Goal: Information Seeking & Learning: Find specific fact

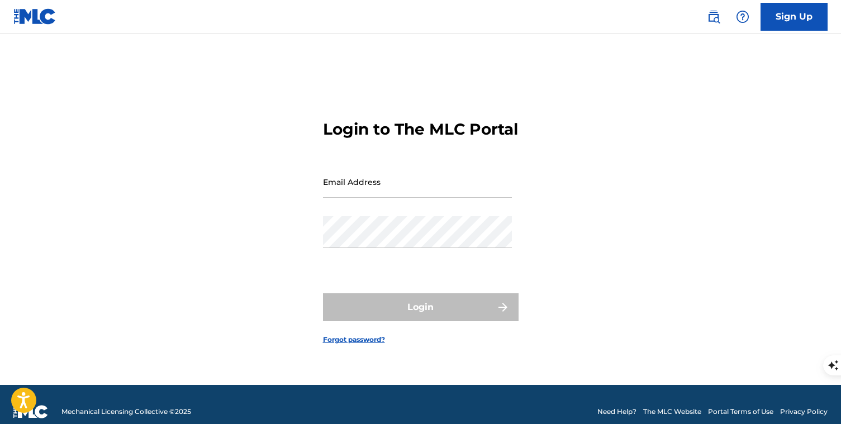
click at [364, 187] on input "Email Address" at bounding box center [417, 182] width 189 height 32
click at [372, 198] on input "Email Address" at bounding box center [417, 182] width 189 height 32
type input "[PERSON_NAME][EMAIL_ADDRESS][DOMAIN_NAME]"
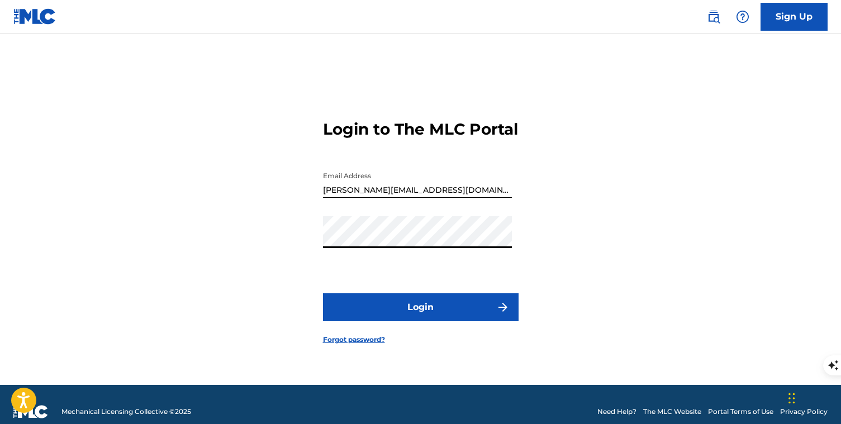
click at [377, 318] on button "Login" at bounding box center [421, 307] width 196 height 28
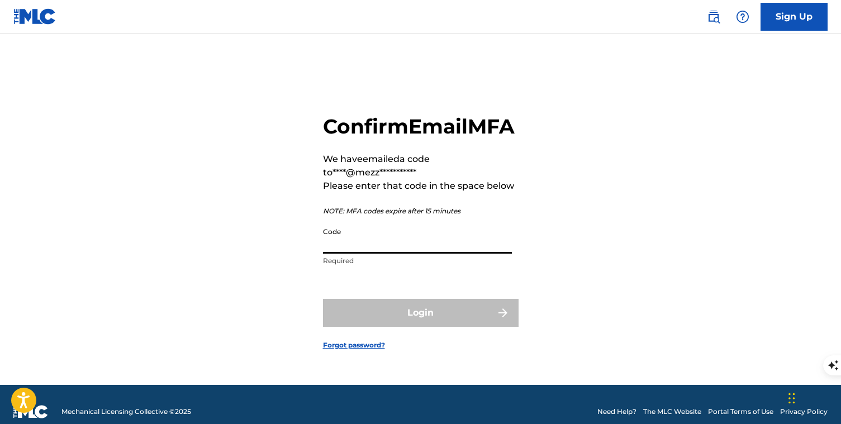
click at [383, 254] on input "Code" at bounding box center [417, 238] width 189 height 32
paste input "461822"
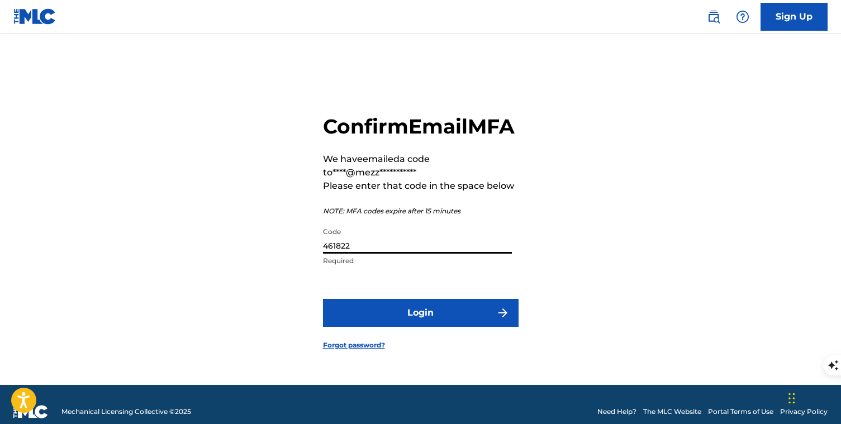
type input "461822"
click at [363, 325] on button "Login" at bounding box center [421, 313] width 196 height 28
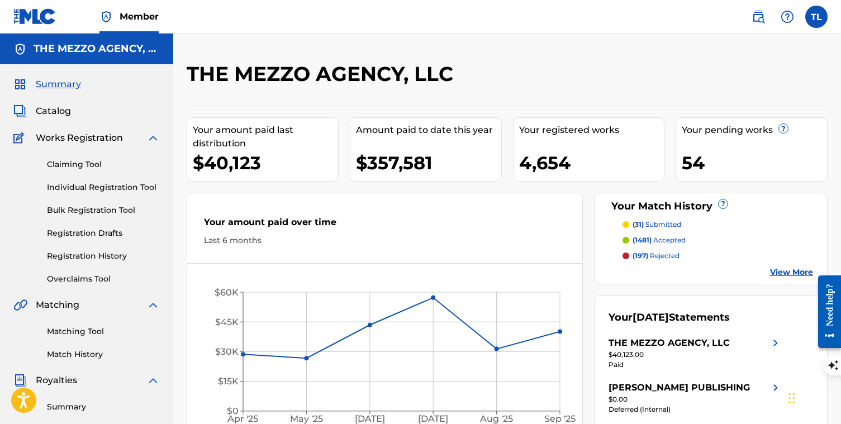
click at [35, 15] on img at bounding box center [34, 16] width 43 height 16
click at [818, 18] on label at bounding box center [816, 17] width 22 height 22
click at [816, 17] on input "TL [PERSON_NAME] [PERSON_NAME][EMAIL_ADDRESS][DOMAIN_NAME] Notification Prefere…" at bounding box center [816, 17] width 0 height 0
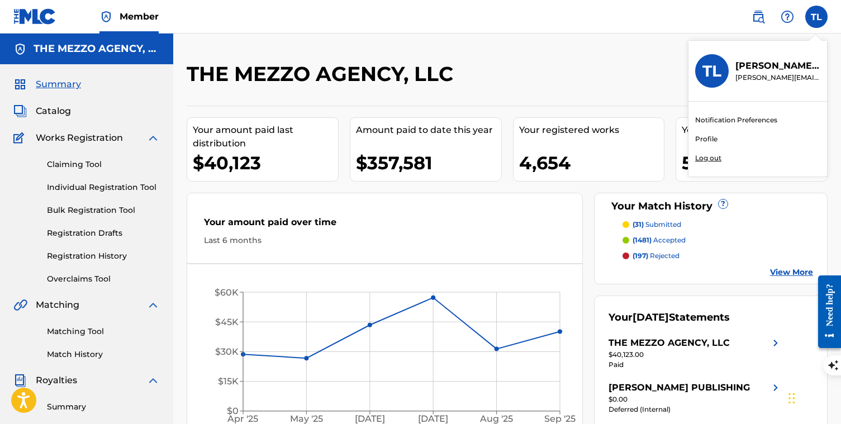
click at [708, 159] on p "Log out" at bounding box center [708, 158] width 26 height 10
click at [816, 17] on input "TL [PERSON_NAME] [PERSON_NAME][EMAIL_ADDRESS][DOMAIN_NAME] Notification Prefere…" at bounding box center [816, 17] width 0 height 0
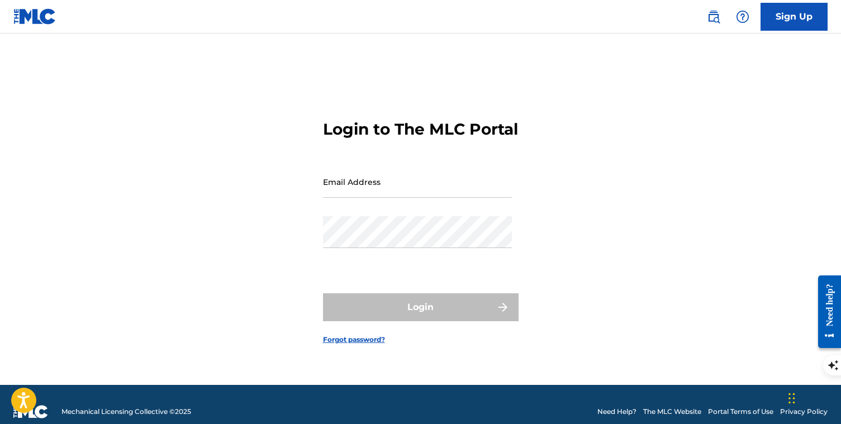
click at [716, 15] on img at bounding box center [713, 16] width 13 height 13
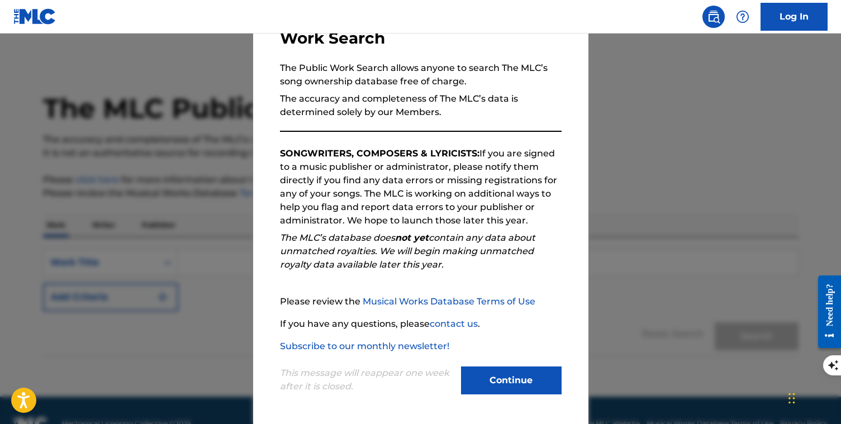
scroll to position [36, 0]
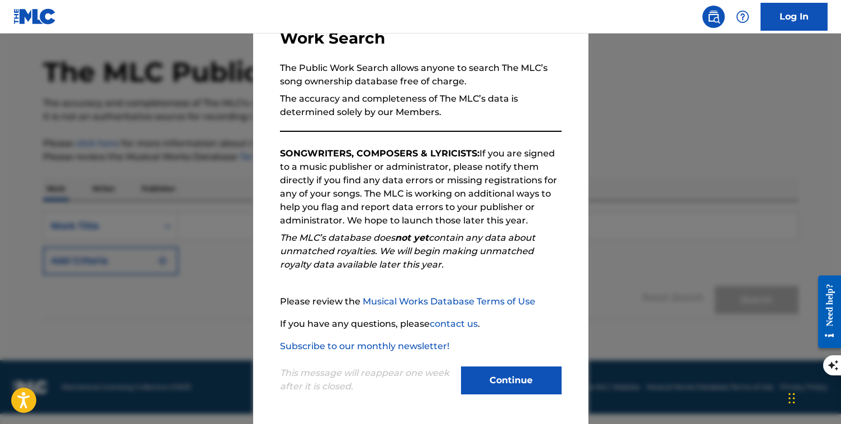
click at [504, 387] on button "Continue" at bounding box center [511, 380] width 101 height 28
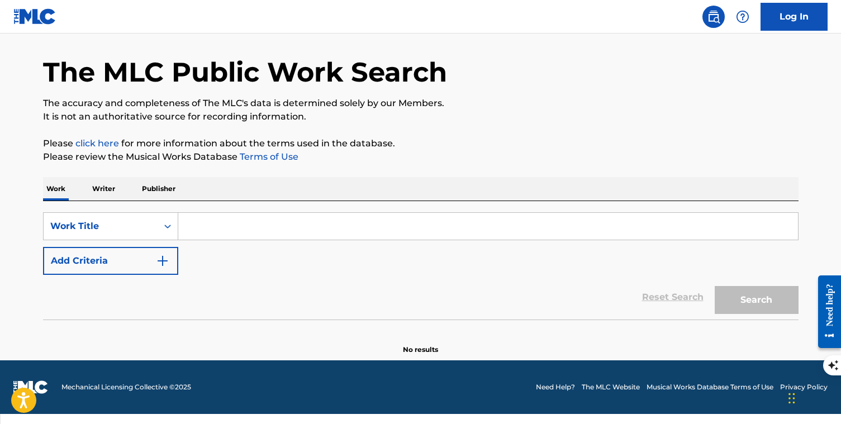
click at [212, 226] on input "Search Form" at bounding box center [488, 226] width 620 height 27
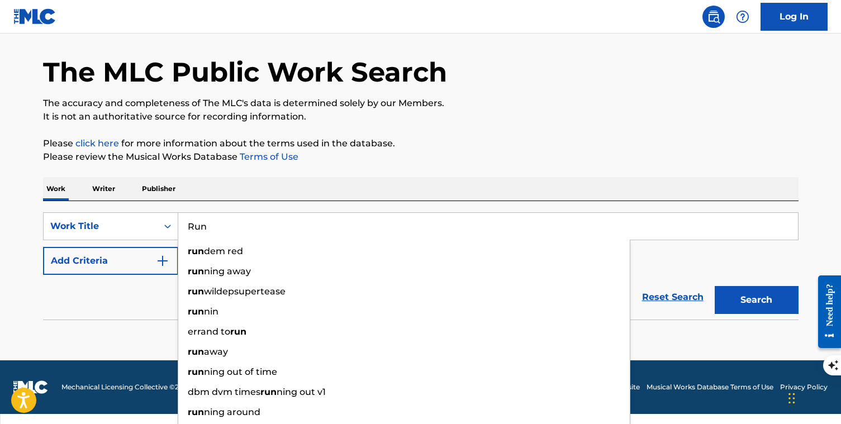
type input "Run"
click at [115, 258] on button "Add Criteria" at bounding box center [110, 261] width 135 height 28
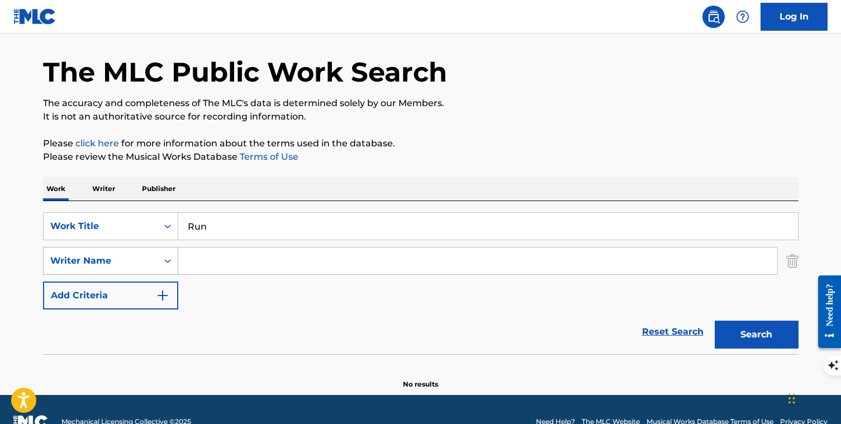
click at [112, 267] on div "Writer Name" at bounding box center [100, 260] width 101 height 13
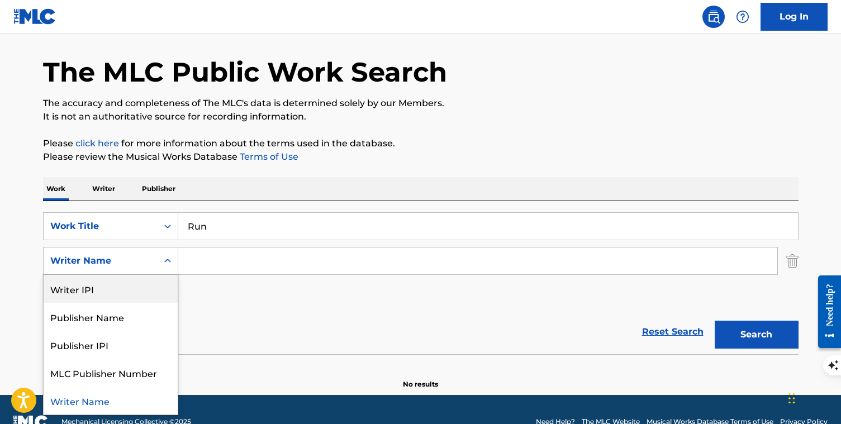
click at [199, 261] on input "Search Form" at bounding box center [477, 260] width 599 height 27
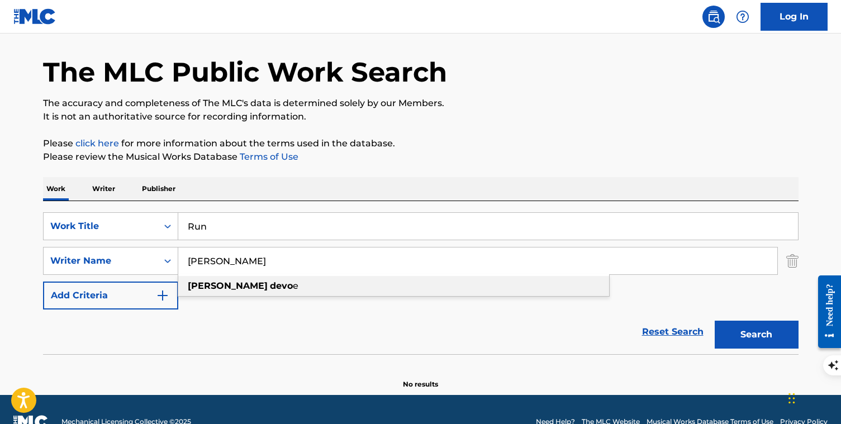
click at [211, 284] on strong "[PERSON_NAME]" at bounding box center [228, 285] width 80 height 11
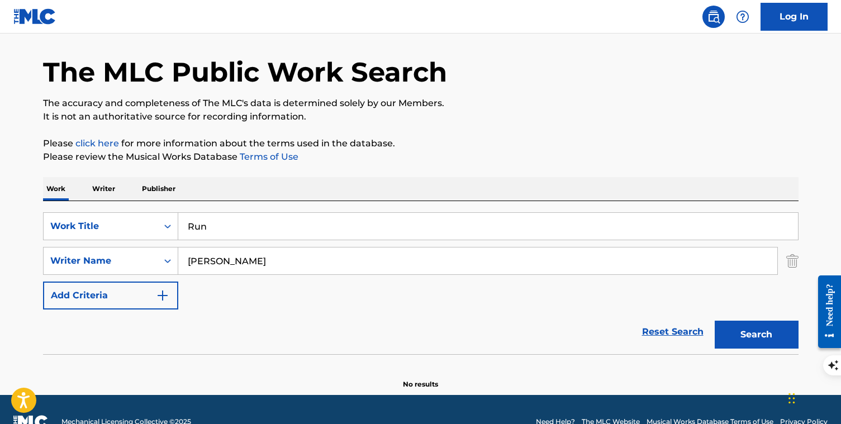
click at [750, 331] on button "Search" at bounding box center [757, 335] width 84 height 28
click at [244, 269] on input "[PERSON_NAME]" at bounding box center [477, 260] width 599 height 27
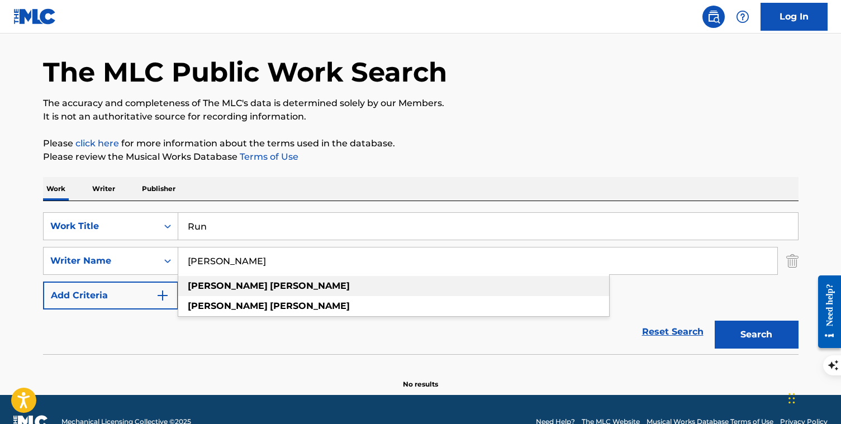
click at [270, 288] on strong "[PERSON_NAME]" at bounding box center [310, 285] width 80 height 11
type input "[PERSON_NAME]"
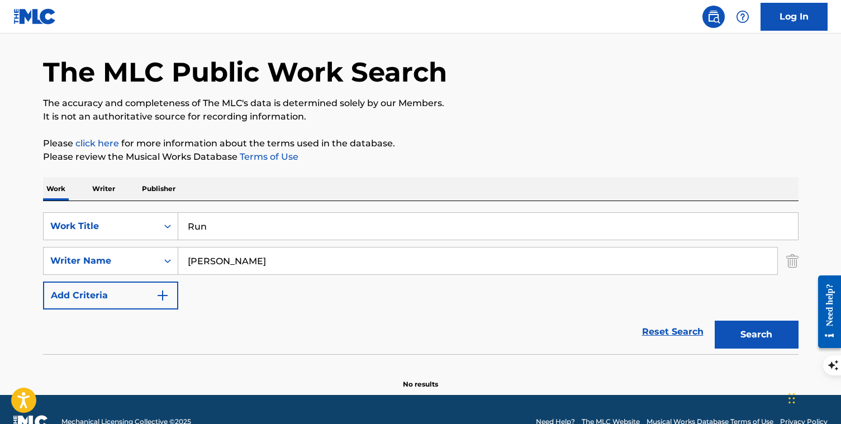
click at [739, 335] on button "Search" at bounding box center [757, 335] width 84 height 28
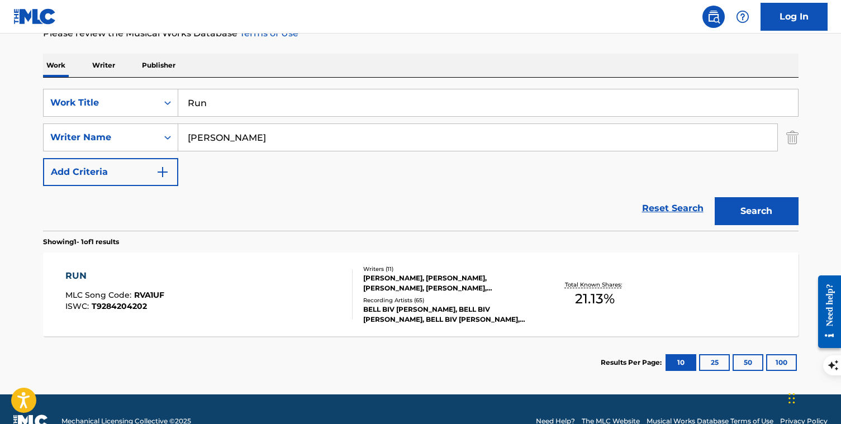
scroll to position [184, 0]
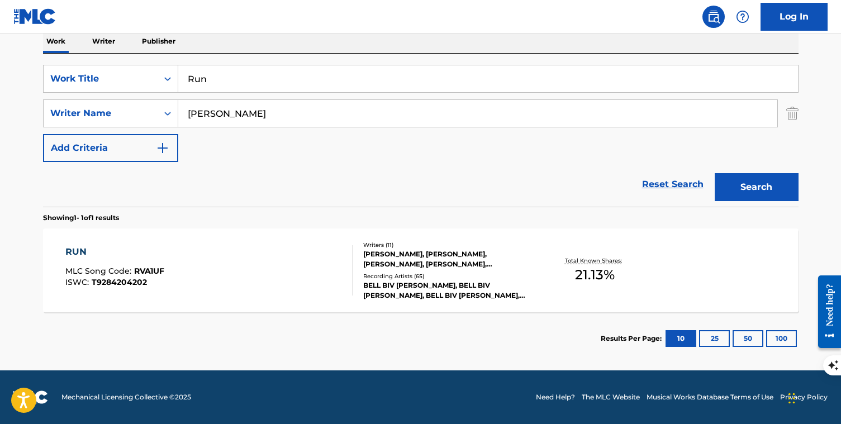
click at [482, 260] on div "[PERSON_NAME], [PERSON_NAME], [PERSON_NAME], [PERSON_NAME], [PERSON_NAME], [PER…" at bounding box center [447, 259] width 169 height 20
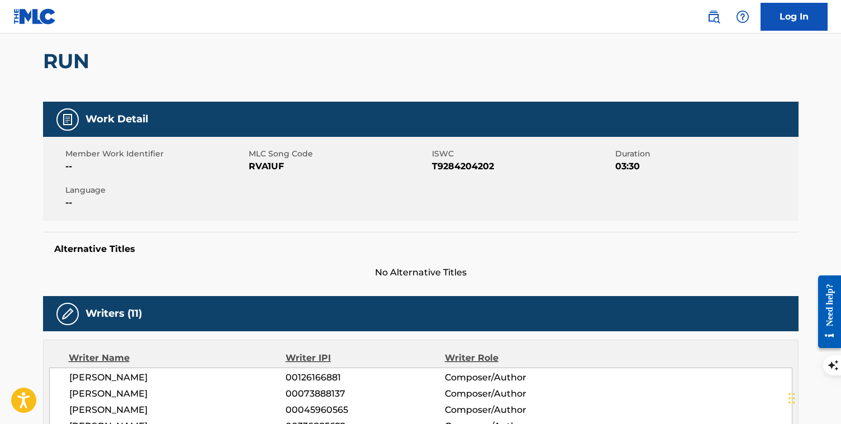
scroll to position [80, 0]
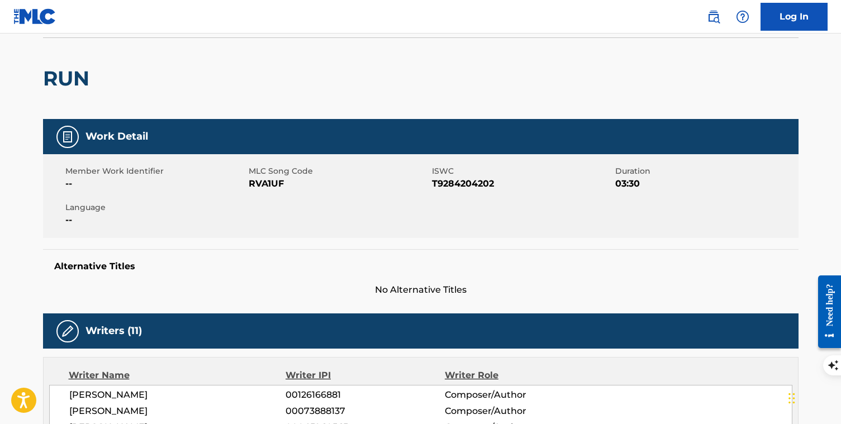
click at [265, 187] on span "RVA1UF" at bounding box center [339, 183] width 180 height 13
copy span "RVA1UF"
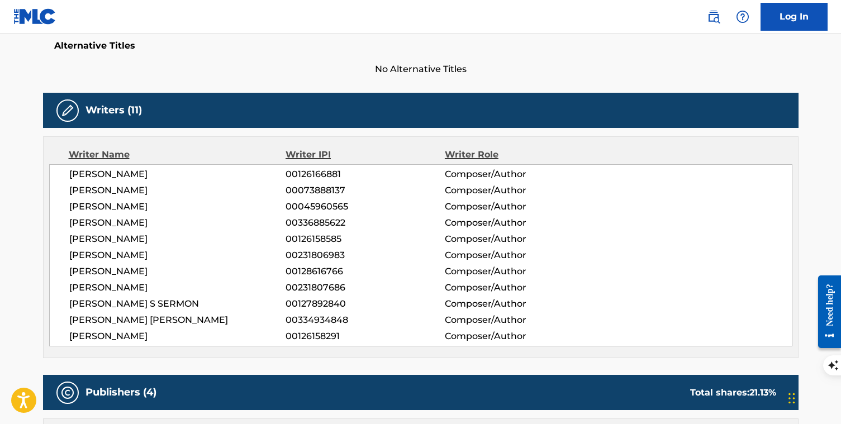
scroll to position [303, 0]
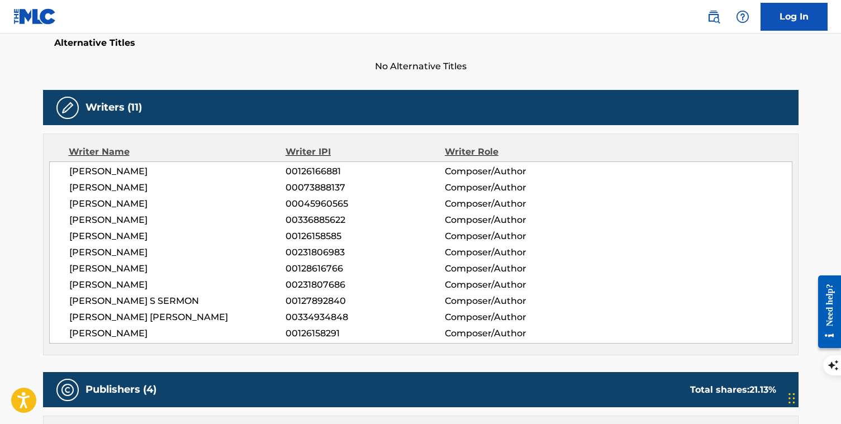
drag, startPoint x: 69, startPoint y: 170, endPoint x: 222, endPoint y: 272, distance: 183.9
click at [222, 272] on div "[PERSON_NAME] 00126166881 Composer/Author [PERSON_NAME] 00073888137 Composer/Au…" at bounding box center [420, 252] width 743 height 182
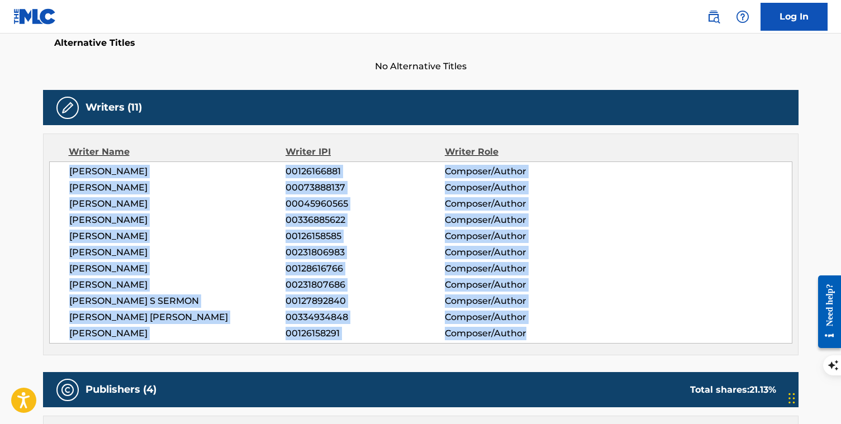
click at [531, 335] on span "Composer/Author" at bounding box center [517, 333] width 145 height 13
copy div "[PERSON_NAME] 00126166881 Composer/Author [PERSON_NAME] 00073888137 Composer/Au…"
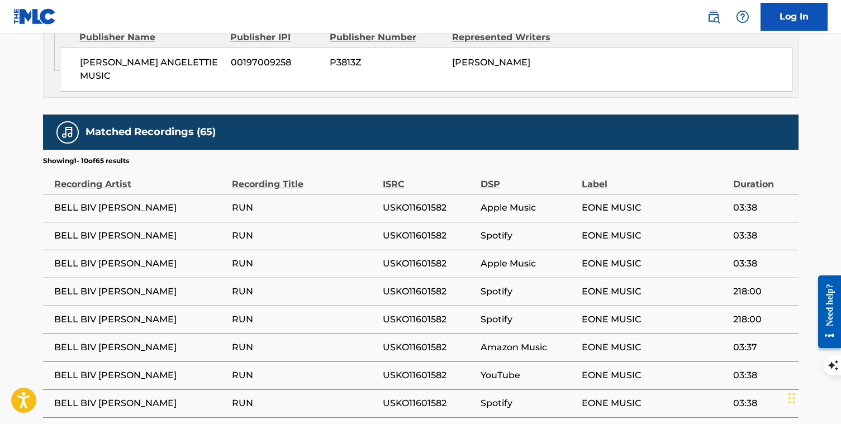
scroll to position [1683, 0]
